Goal: Ask a question

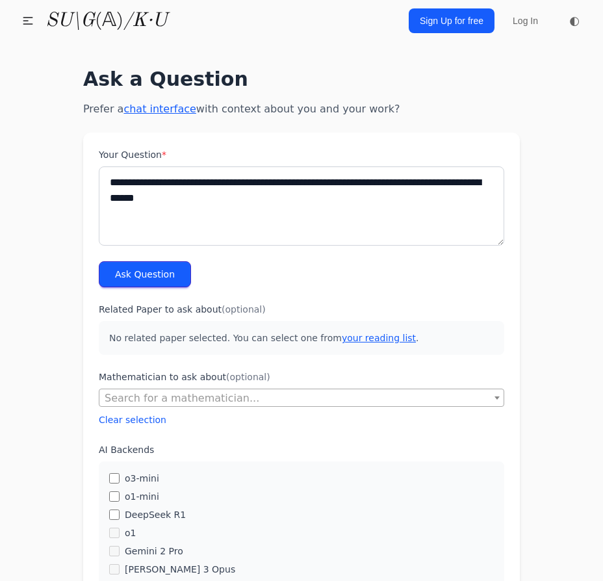
type textarea "**********"
click at [113, 279] on button "Ask Question" at bounding box center [145, 274] width 92 height 26
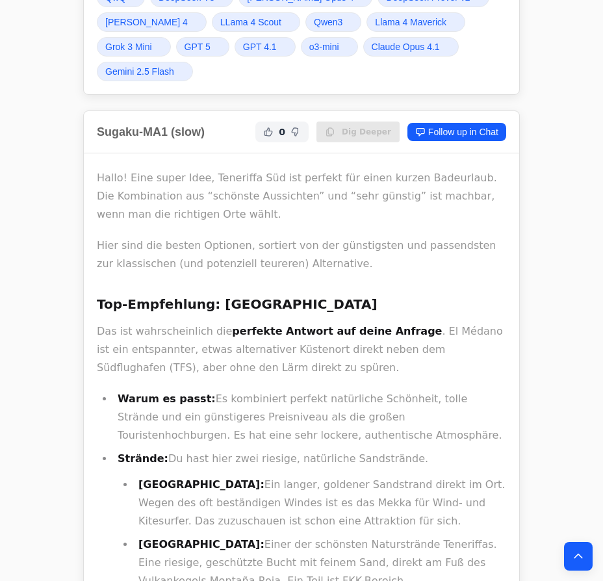
scroll to position [472, 0]
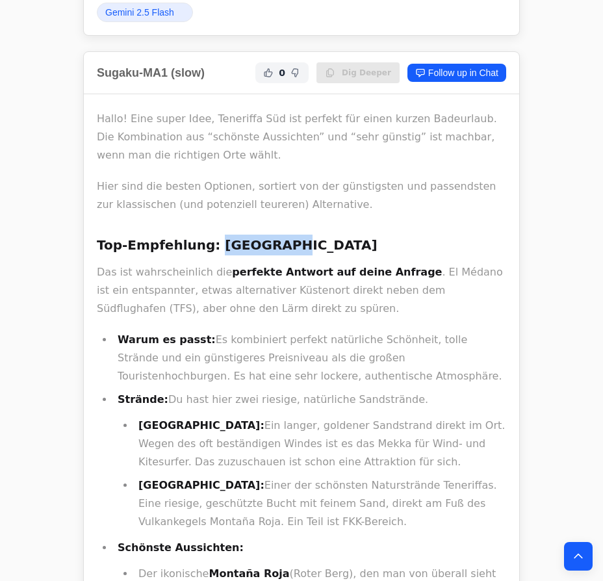
drag, startPoint x: 268, startPoint y: 247, endPoint x: 203, endPoint y: 247, distance: 64.9
click at [203, 247] on h3 "Top-Empfehlung: [GEOGRAPHIC_DATA]" at bounding box center [301, 244] width 409 height 21
copy h3 "El Médano"
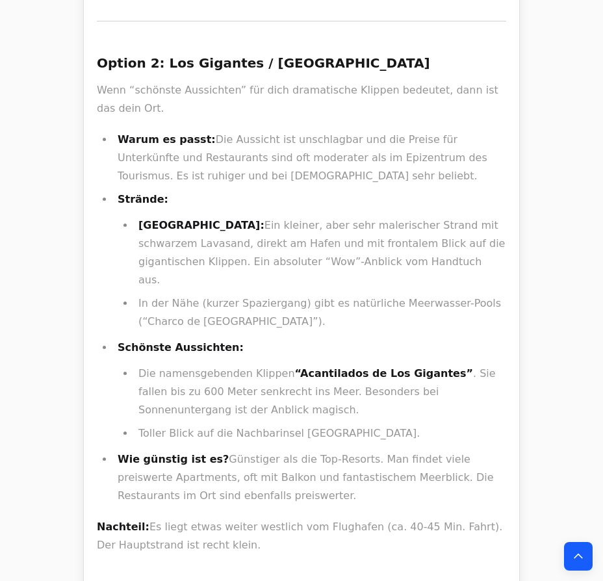
scroll to position [1299, 0]
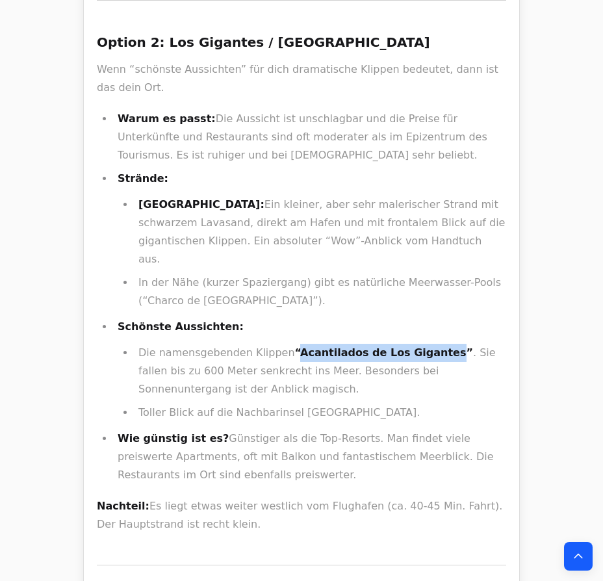
drag, startPoint x: 285, startPoint y: 312, endPoint x: 413, endPoint y: 305, distance: 128.1
click at [413, 346] on strong "“Acantilados de Los Gigantes”" at bounding box center [384, 352] width 178 height 12
copy strong "Acantilados de Los Gigantes"
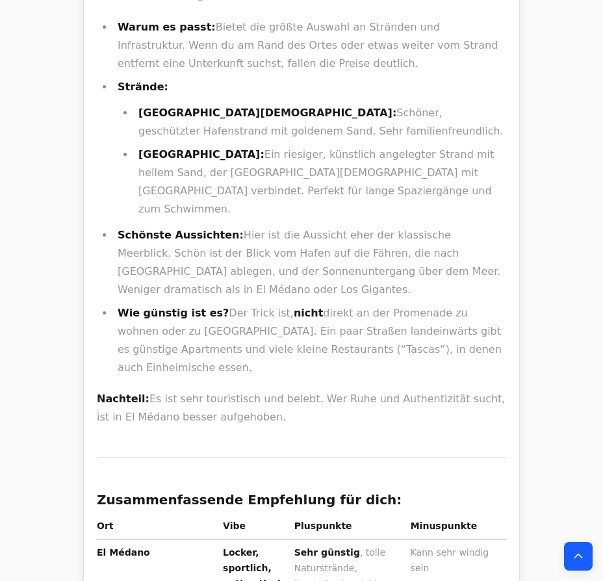
scroll to position [2066, 0]
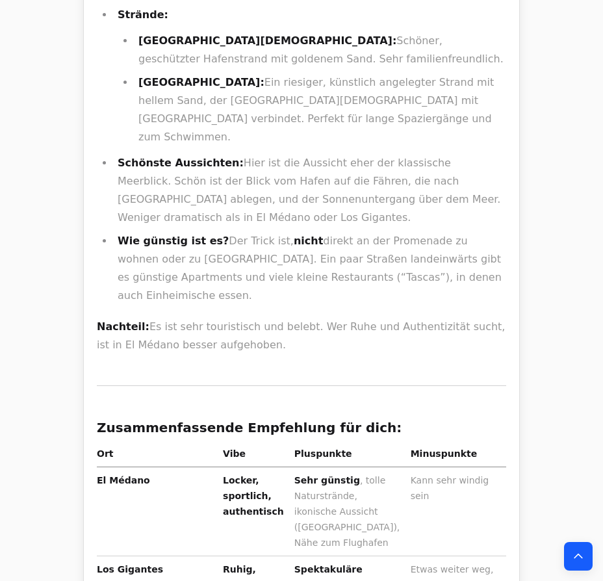
drag, startPoint x: 143, startPoint y: 498, endPoint x: 97, endPoint y: 482, distance: 48.1
copy strong "Los Cristianos"
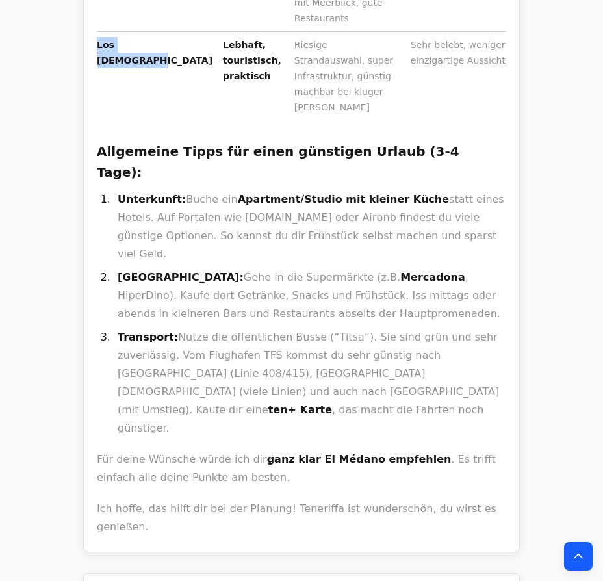
scroll to position [2656, 0]
